Goal: Information Seeking & Learning: Learn about a topic

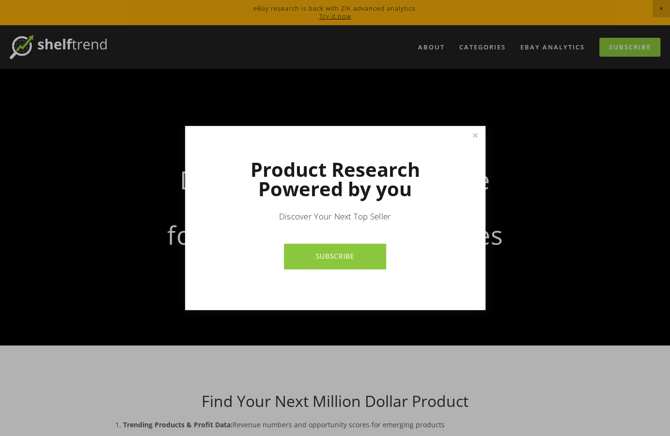
click at [117, 100] on div at bounding box center [335, 218] width 670 height 436
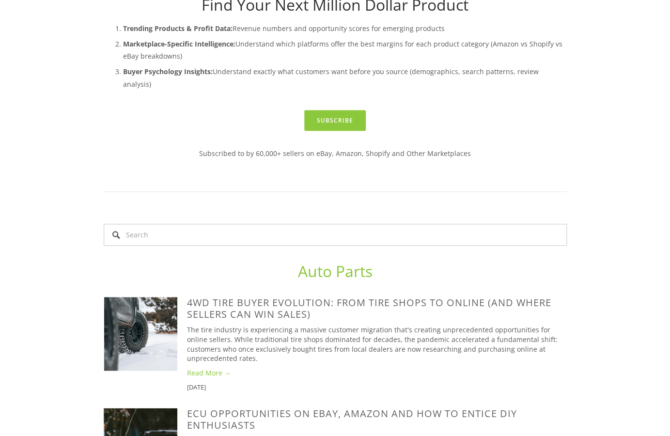
scroll to position [440, 0]
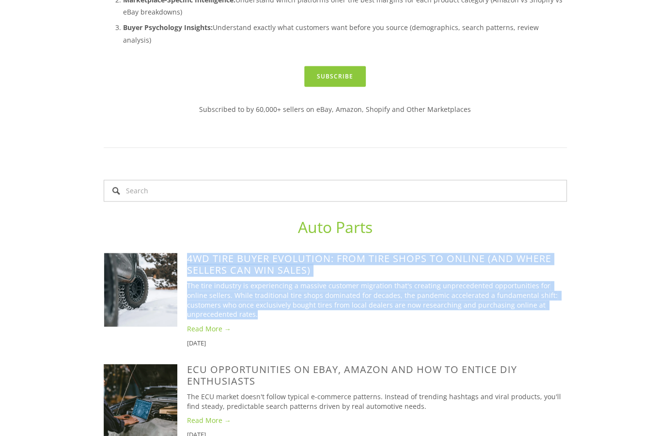
drag, startPoint x: 216, startPoint y: 302, endPoint x: 188, endPoint y: 243, distance: 65.2
copy div "4WD Tire Buyer Evolution: From Tire Shops to Online (And Where Sellers Can Win …"
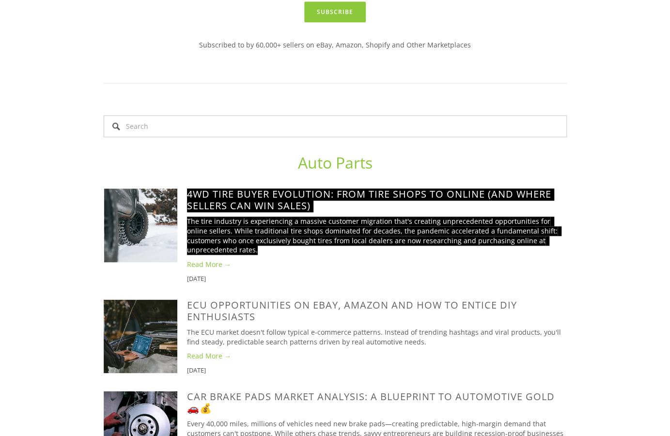
scroll to position [550, 0]
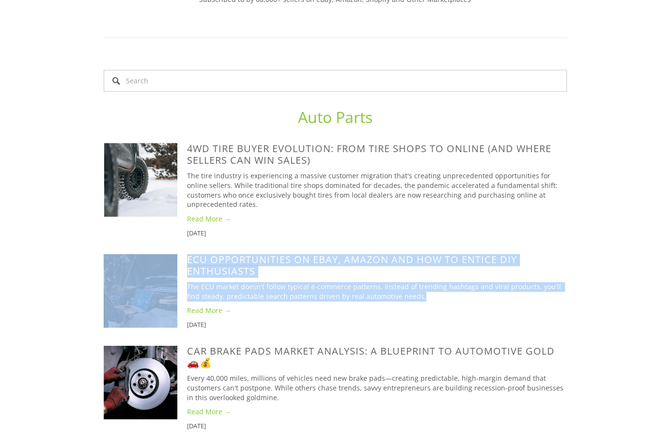
drag, startPoint x: 183, startPoint y: 239, endPoint x: 410, endPoint y: 282, distance: 231.8
click at [410, 282] on div "[DATE] 4WD Tire Buyer Evolution: From Tire Shops to Online (And Where Sellers C…" at bounding box center [335, 290] width 463 height 295
copy div "[DATE] ECU Opportunities on eBay, Amazon and How to Entice DIY Enthusiasts [DAT…"
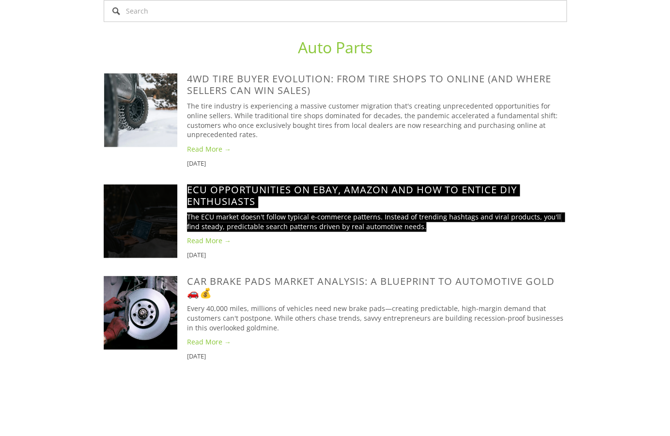
scroll to position [661, 0]
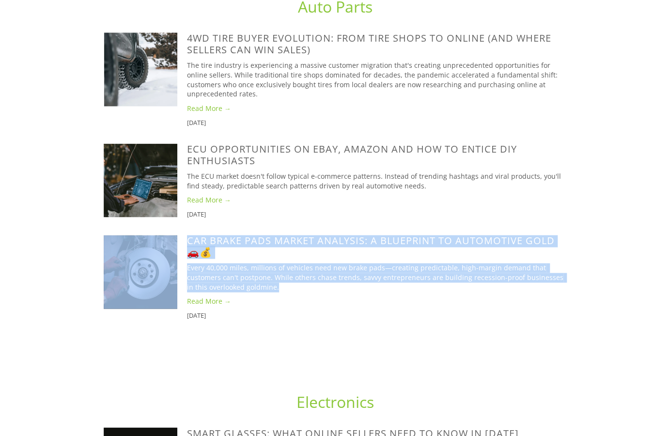
drag, startPoint x: 278, startPoint y: 270, endPoint x: 186, endPoint y: 230, distance: 100.7
copy div "[DATE] Car Brake Pads Market Analysis: A Blueprint to Automotive Gold 🚗💰 [DATE]…"
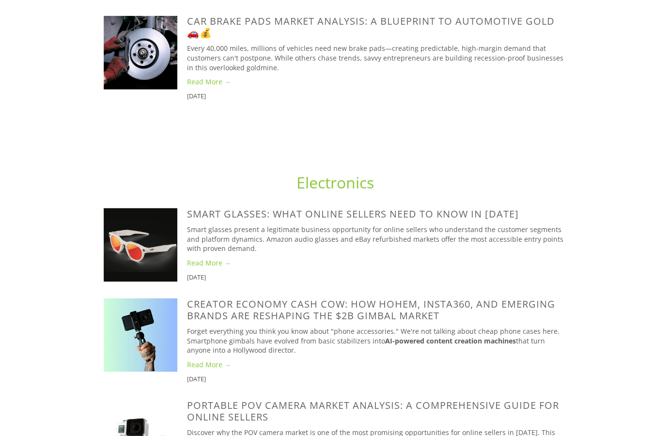
scroll to position [881, 0]
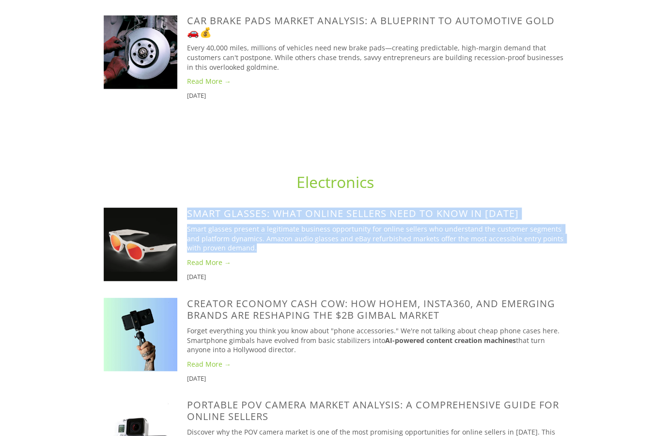
drag, startPoint x: 255, startPoint y: 237, endPoint x: 188, endPoint y: 202, distance: 75.6
copy div "Smart Glasses: What Online Sellers Need to Know in [DATE], 2025 Smart glasses p…"
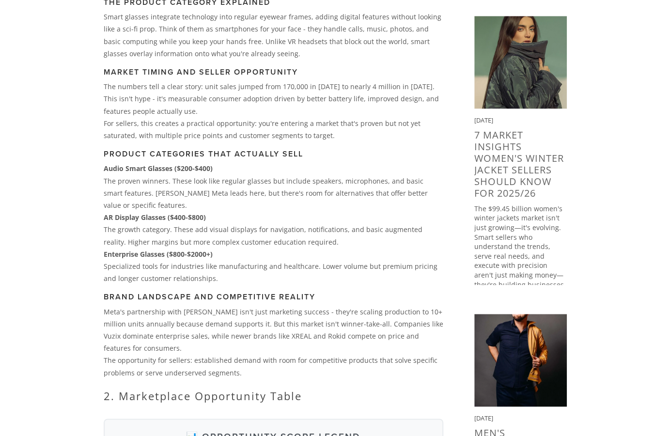
scroll to position [440, 0]
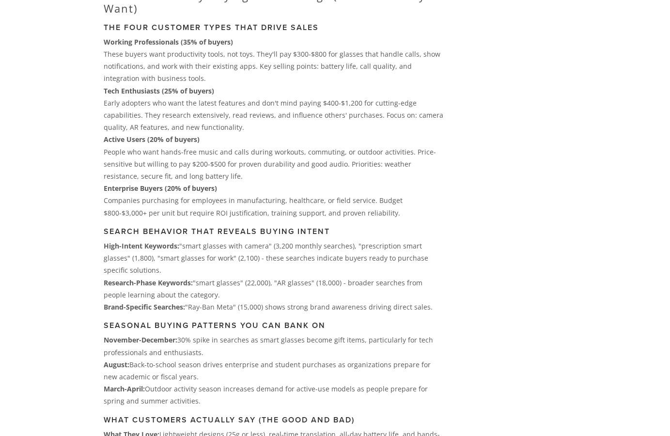
scroll to position [1541, 0]
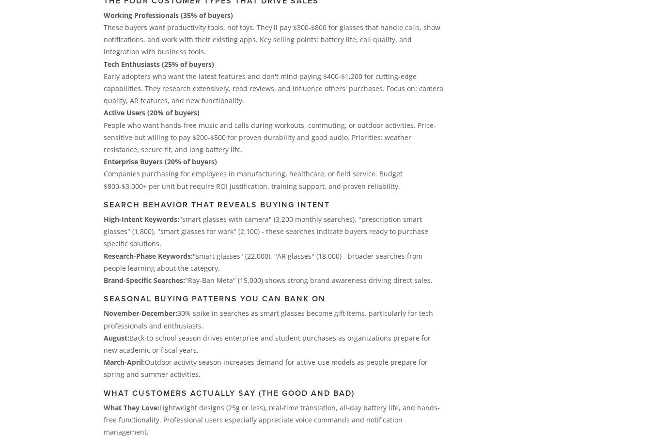
drag, startPoint x: 192, startPoint y: 275, endPoint x: 233, endPoint y: 270, distance: 41.9
click at [233, 274] on p "Brand-Specific Searches: "Ray-Ban Meta" (15,000) shows strong brand awareness d…" at bounding box center [274, 280] width 340 height 12
copy p "Ray-Ban Meta"
